Goal: Task Accomplishment & Management: Manage account settings

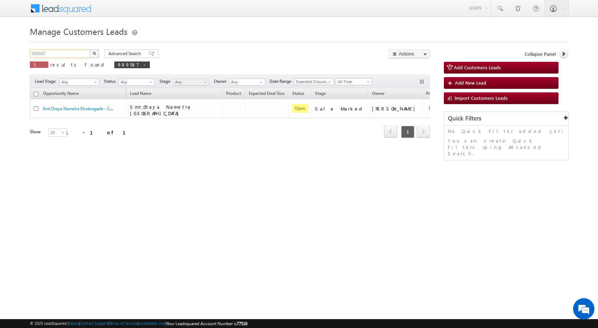
click at [58, 53] on input "989587" at bounding box center [60, 53] width 61 height 9
paste input "7809"
type input "987809"
click at [90, 49] on button "button" at bounding box center [94, 53] width 9 height 9
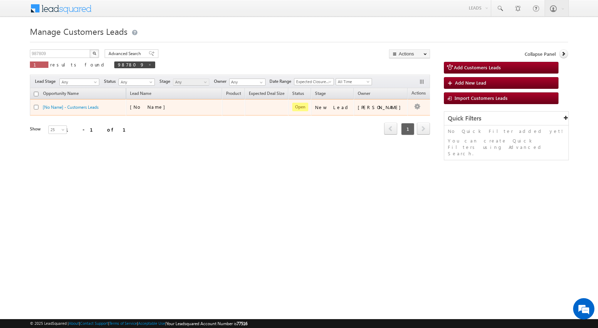
click at [190, 107] on div "[No Name]" at bounding box center [165, 107] width 71 height 6
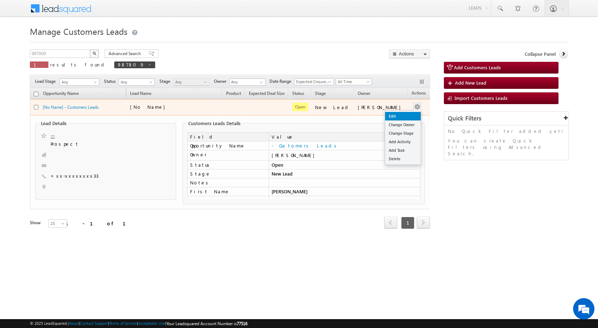
click at [393, 116] on link "Edit" at bounding box center [403, 116] width 36 height 9
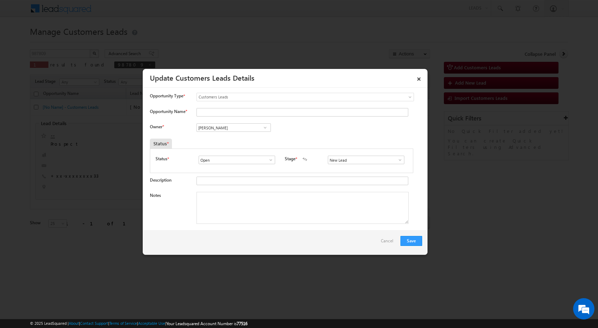
click at [399, 162] on span at bounding box center [399, 160] width 7 height 6
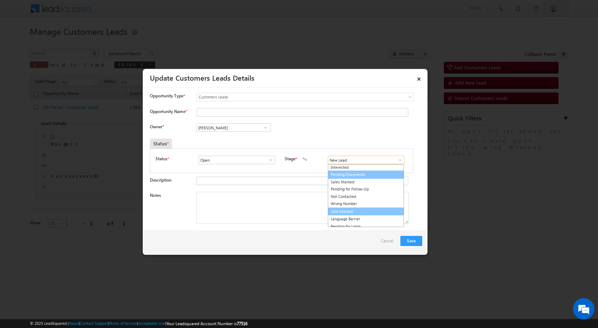
scroll to position [11, 0]
click at [353, 211] on link "Sale Marked" at bounding box center [366, 209] width 76 height 8
type input "Sale Marked"
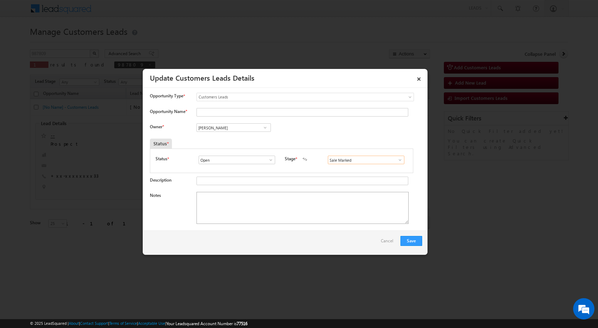
scroll to position [107, 0]
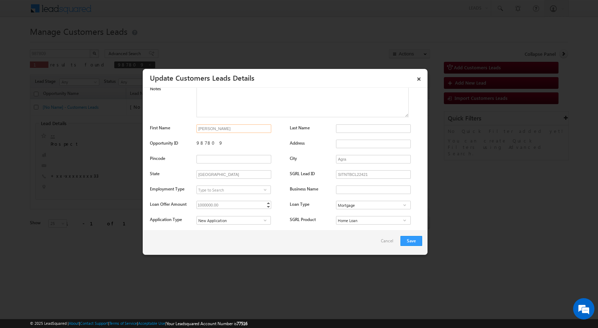
click at [228, 130] on input "[PERSON_NAME]" at bounding box center [233, 129] width 75 height 9
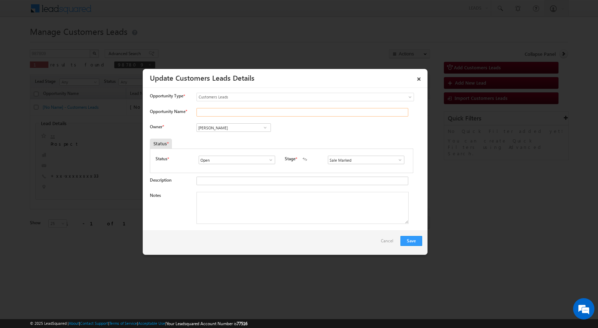
click at [229, 115] on input "Opportunity Name *" at bounding box center [302, 112] width 212 height 9
paste input "[PERSON_NAME]"
type input "[PERSON_NAME]"
click at [349, 129] on div "Owner * Vikas Halwai Vikas Halwai Vikas Halwai" at bounding box center [286, 129] width 272 height 12
click at [213, 200] on textarea "Notes" at bounding box center [302, 208] width 212 height 32
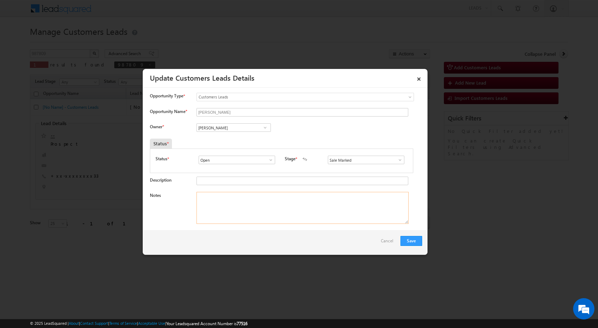
paste textarea "987809 - VB_Know_More - [PERSON_NAME] - 7906373133 - CONSTRUCTION - ALIGARH 207…"
type textarea "987809 - VB_Know_More - [PERSON_NAME] - 7906373133 - CONSTRUCTION - ALIGARH 207…"
click at [372, 127] on div "Owner * Vikas Halwai Vikas Halwai Vikas Halwai" at bounding box center [286, 129] width 272 height 12
click at [230, 128] on input "[PERSON_NAME]" at bounding box center [233, 127] width 74 height 9
paste input "[PERSON_NAME]"
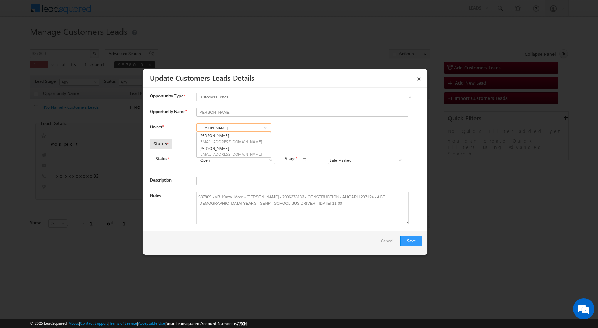
type input "[PERSON_NAME]"
click at [263, 127] on span at bounding box center [265, 128] width 7 height 6
click at [306, 134] on div "Owner * [PERSON_NAME] [PERSON_NAME] [PERSON_NAME] [PERSON_NAME] [PERSON_NAME] […" at bounding box center [286, 129] width 272 height 12
paste input
drag, startPoint x: 229, startPoint y: 127, endPoint x: 136, endPoint y: 132, distance: 93.4
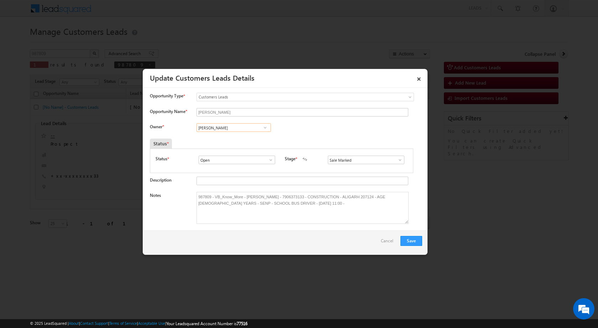
click at [136, 132] on body "Menu [PERSON_NAME] sitar a8@ks erve." at bounding box center [299, 124] width 598 height 249
paste input "[PERSON_NAME]"
type input "[PERSON_NAME]"
click at [240, 151] on link "[PERSON_NAME] [EMAIL_ADDRESS][DOMAIN_NAME]" at bounding box center [233, 152] width 74 height 14
click at [297, 131] on div "Owner * [PERSON_NAME] [PERSON_NAME] [PERSON_NAME] [PERSON_NAME] [PERSON_NAME] […" at bounding box center [286, 129] width 272 height 12
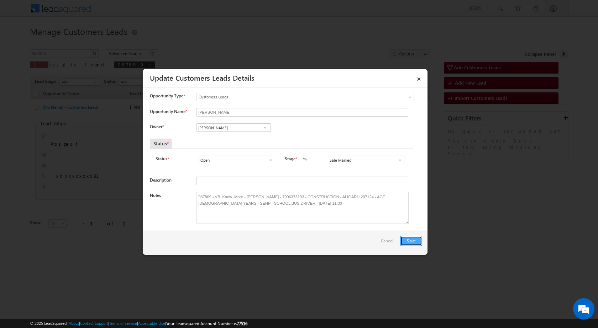
click at [414, 242] on button "Save" at bounding box center [411, 241] width 22 height 10
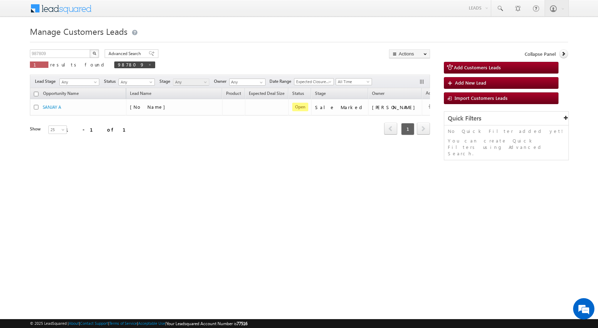
click at [269, 58] on div "987809 X 1 results found 987809 Advanced Search Advanced search results Actions…" at bounding box center [230, 60] width 400 height 23
